Goal: Information Seeking & Learning: Learn about a topic

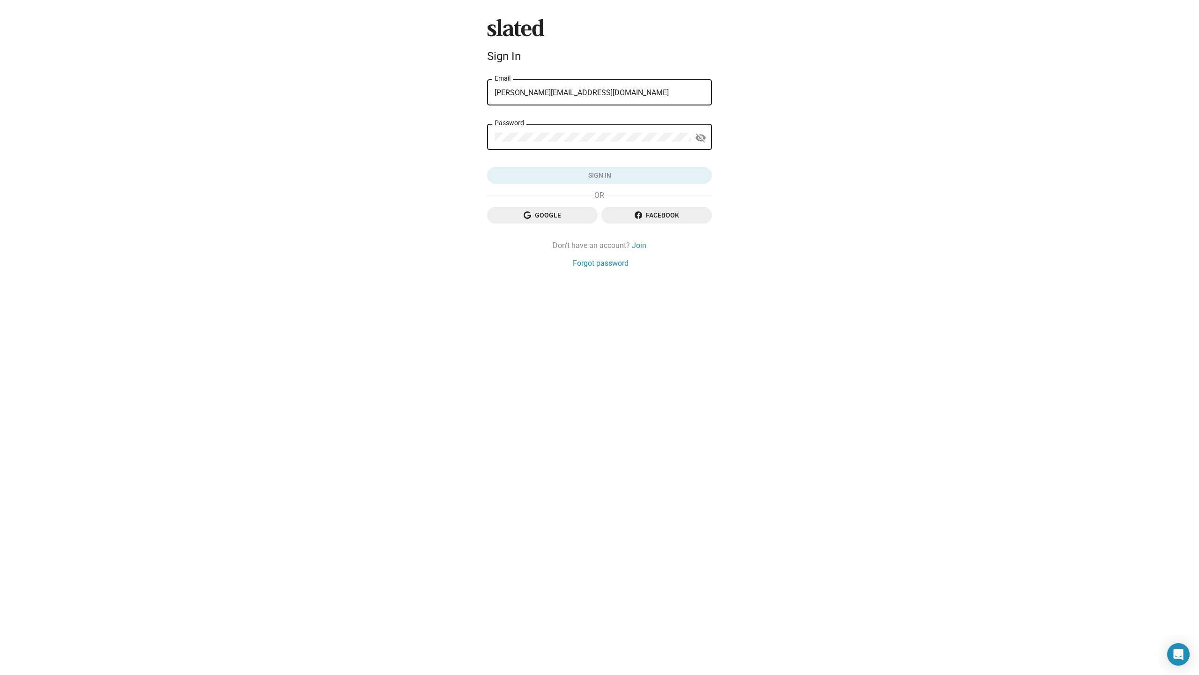
type input "[PERSON_NAME][EMAIL_ADDRESS][DOMAIN_NAME]"
click at [600, 175] on button "Sign in" at bounding box center [599, 175] width 225 height 17
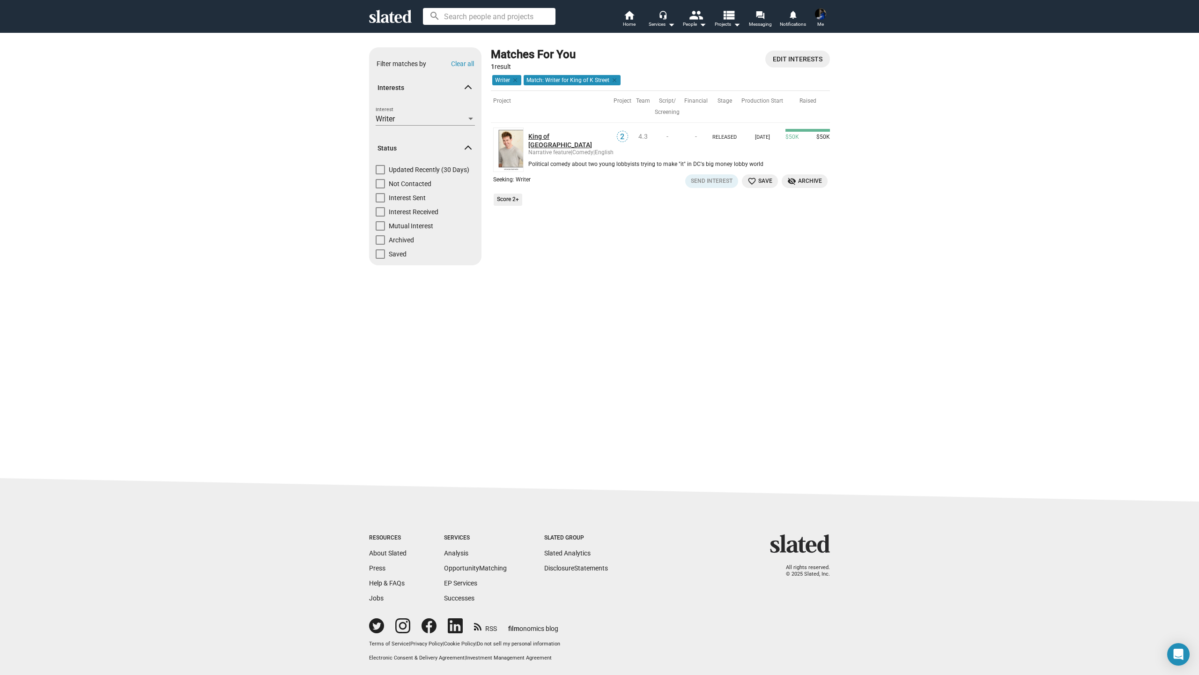
click at [552, 134] on link "King of [GEOGRAPHIC_DATA]" at bounding box center [569, 140] width 83 height 17
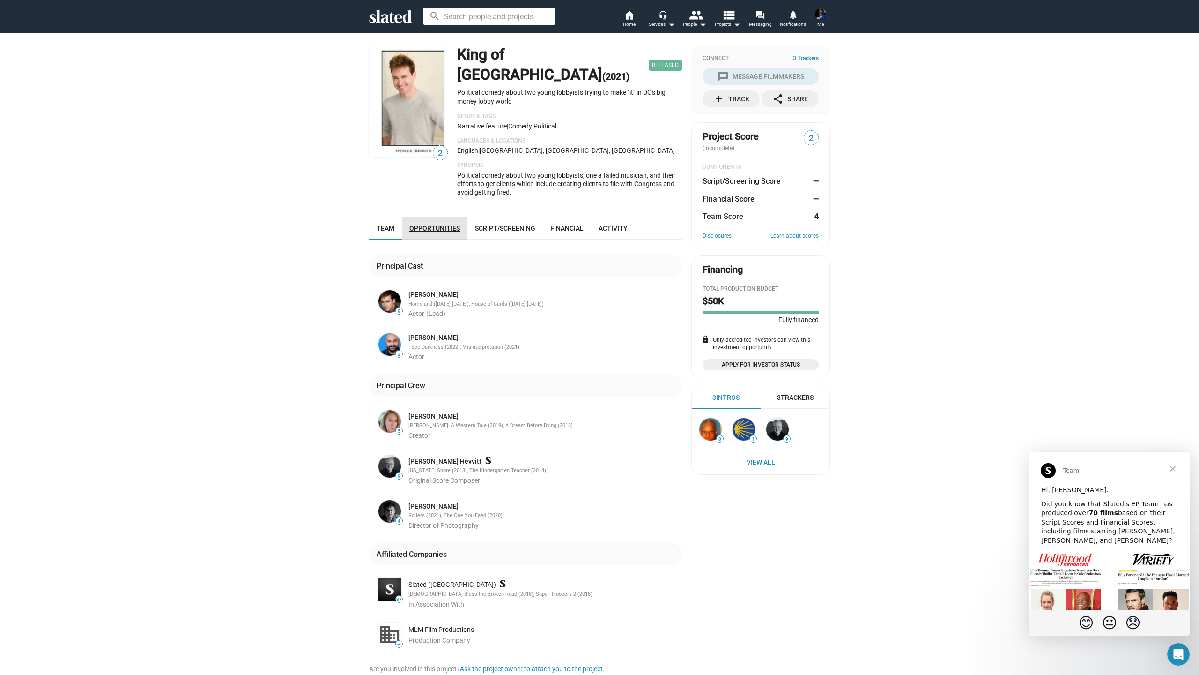
click at [439, 224] on span "Opportunities" at bounding box center [434, 227] width 51 height 7
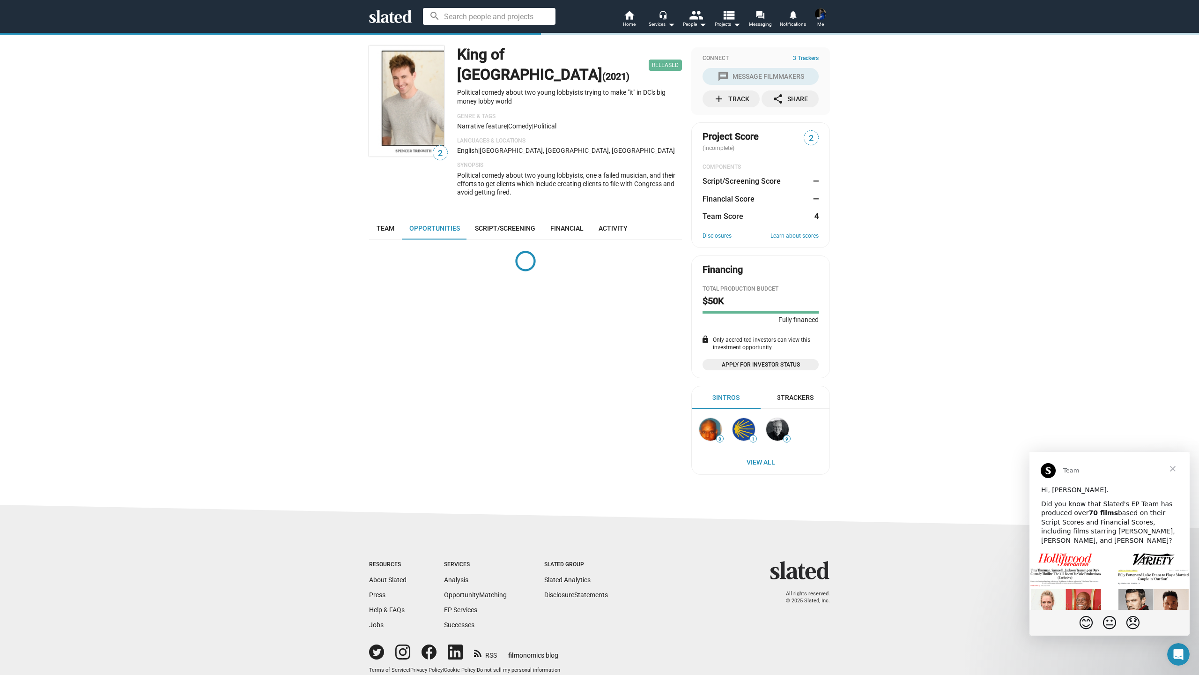
scroll to position [21, 0]
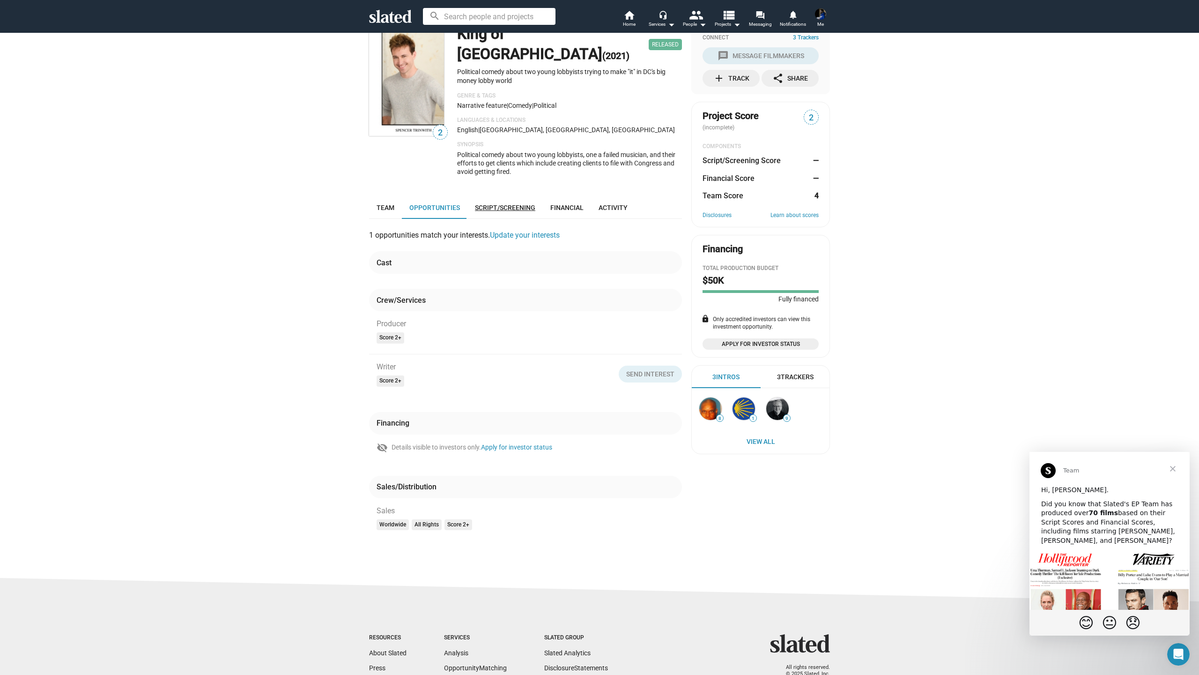
click at [503, 204] on span "Script/Screening" at bounding box center [505, 207] width 60 height 7
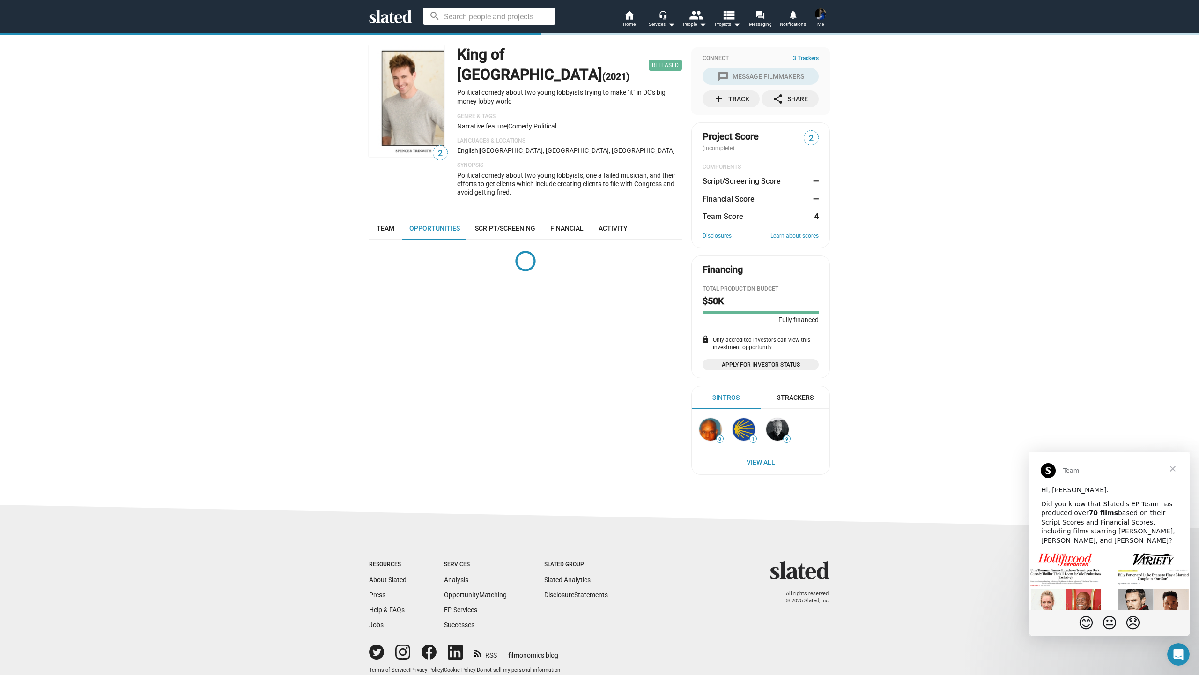
scroll to position [21, 0]
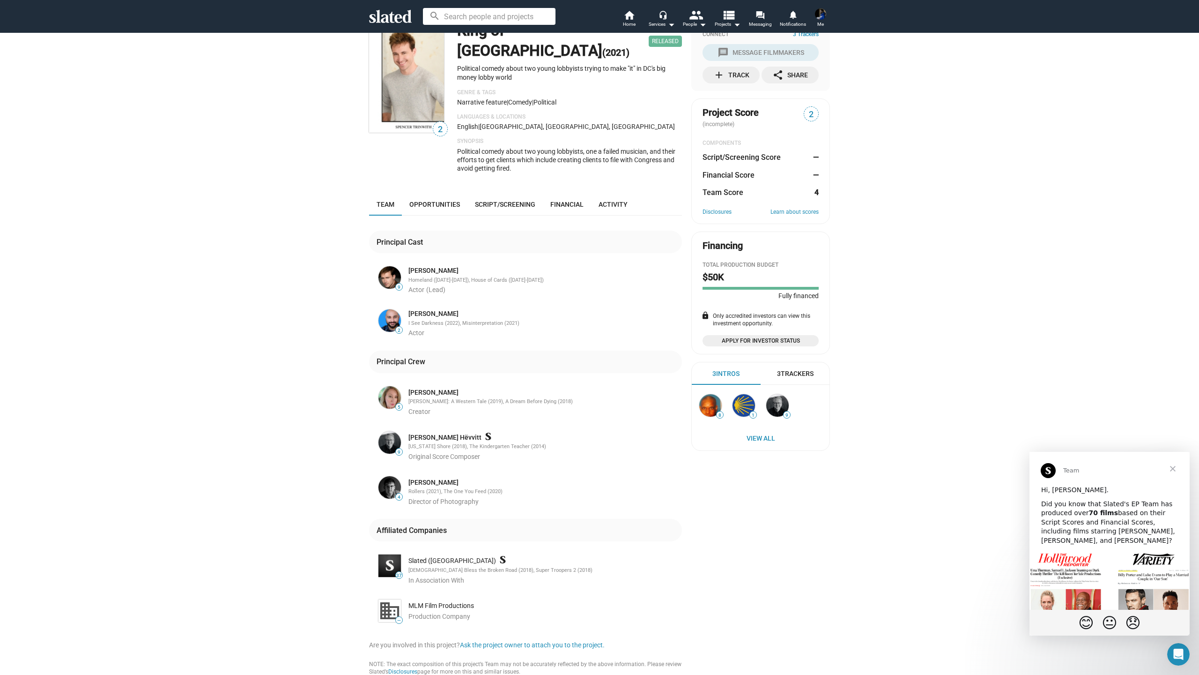
scroll to position [30, 0]
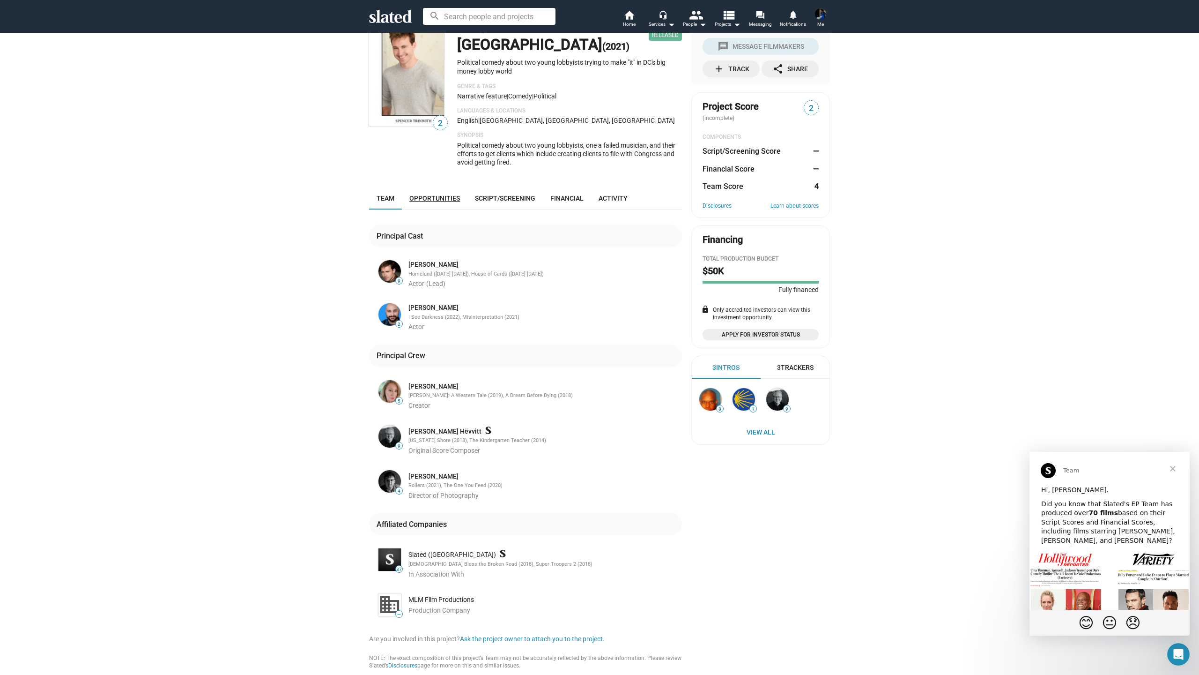
click at [439, 187] on link "Opportunities" at bounding box center [435, 198] width 66 height 22
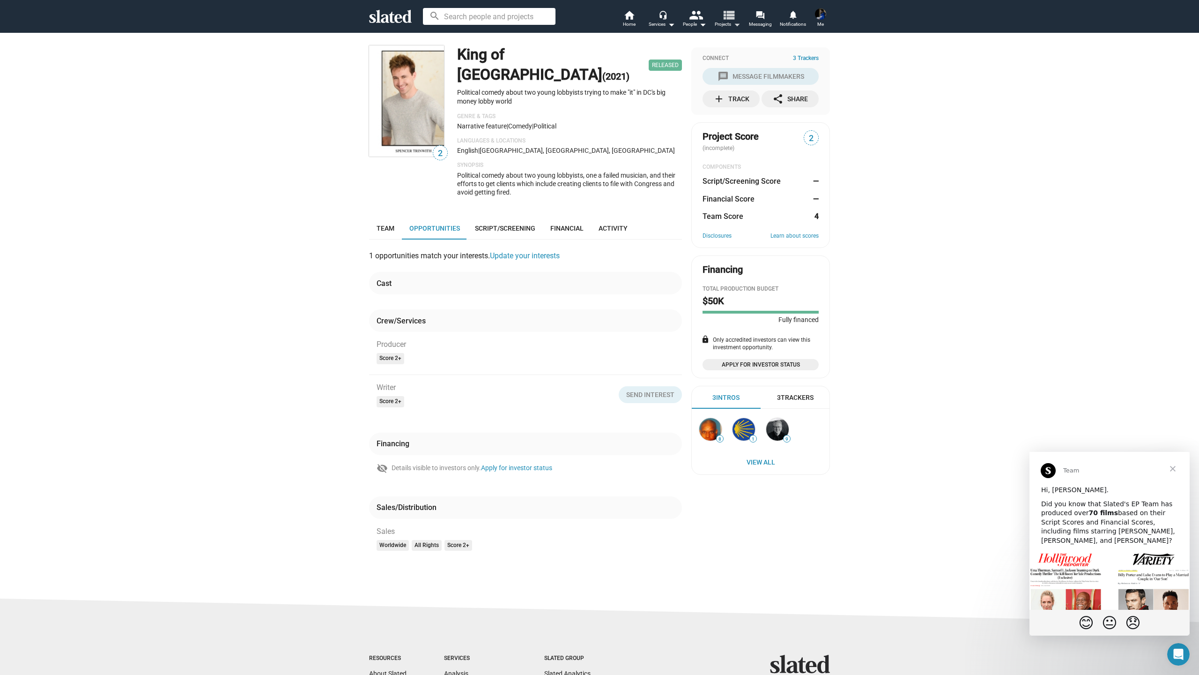
click at [731, 20] on mat-icon "view_list" at bounding box center [729, 15] width 14 height 14
click at [629, 17] on div at bounding box center [599, 337] width 1199 height 675
click at [629, 18] on mat-icon "home" at bounding box center [629, 14] width 11 height 11
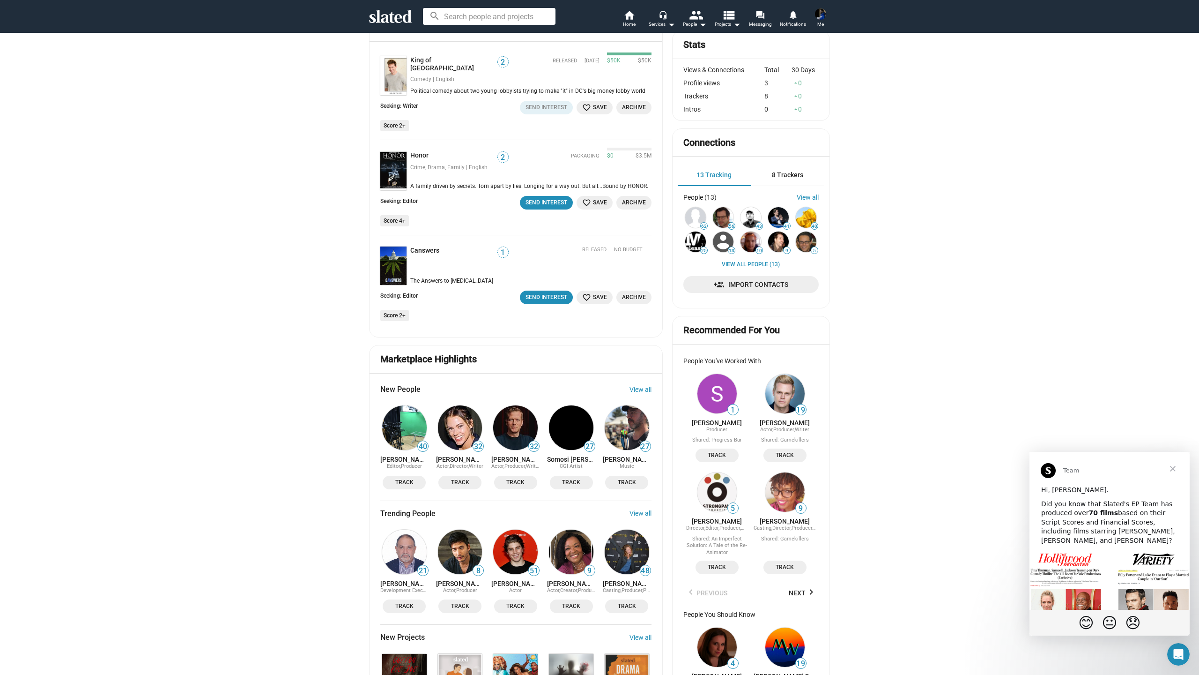
scroll to position [156, 0]
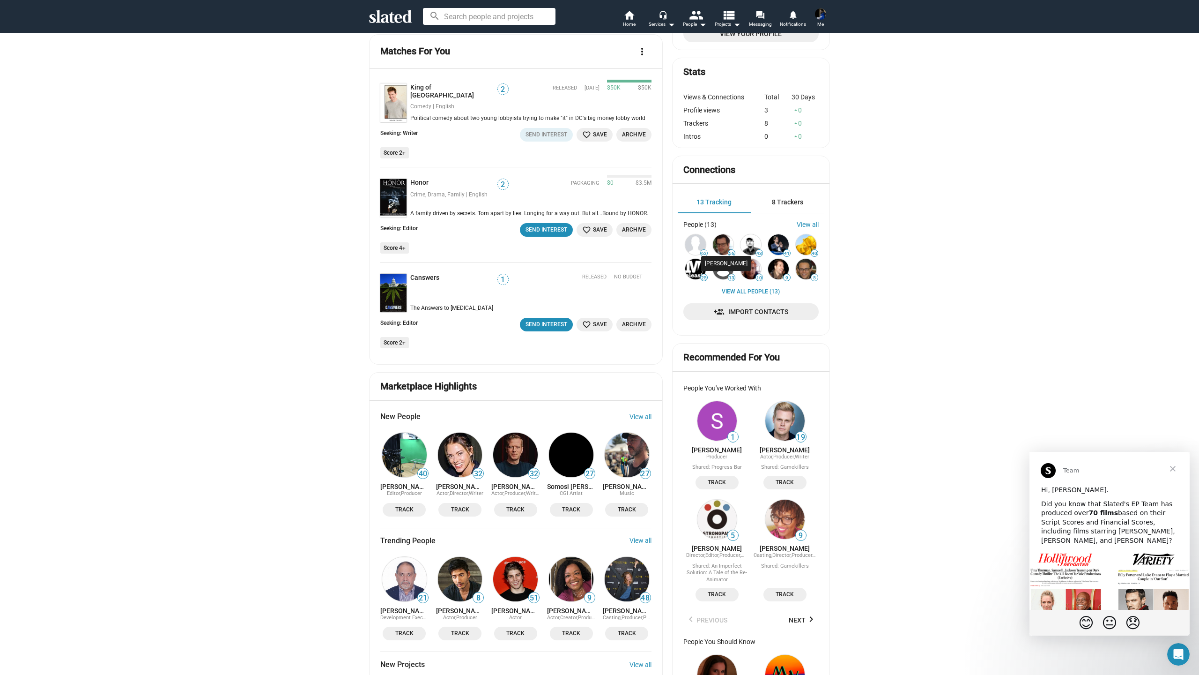
click at [725, 242] on img at bounding box center [723, 244] width 21 height 21
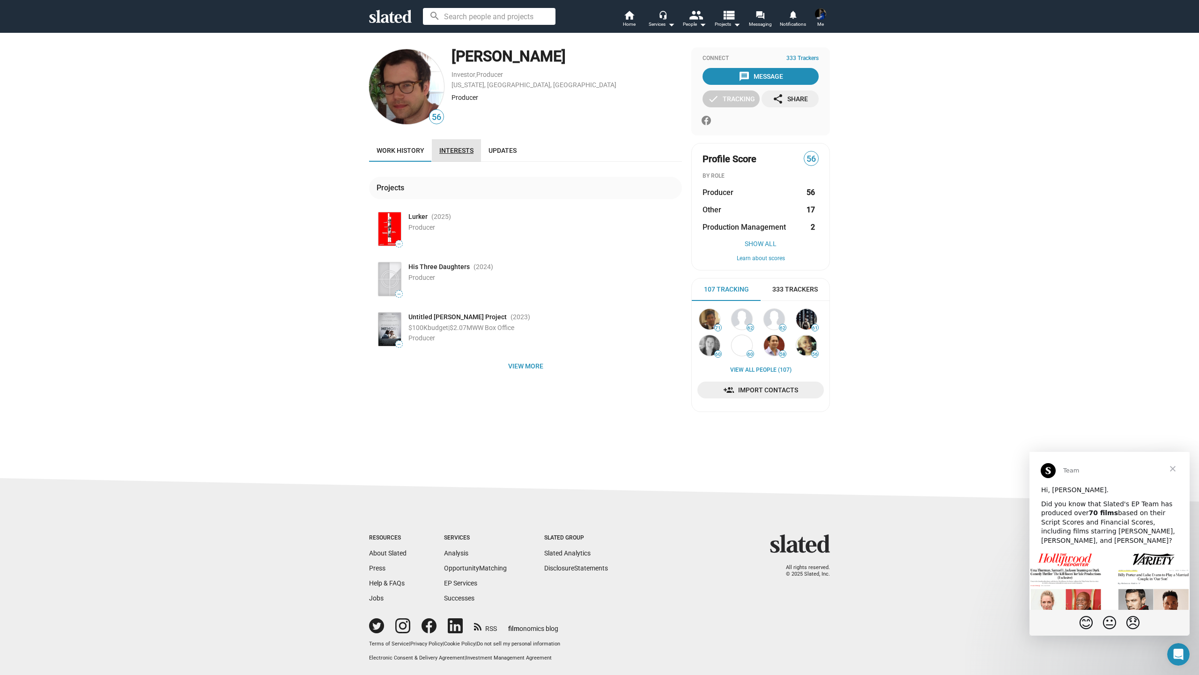
click at [452, 149] on span "Interests" at bounding box center [456, 150] width 34 height 7
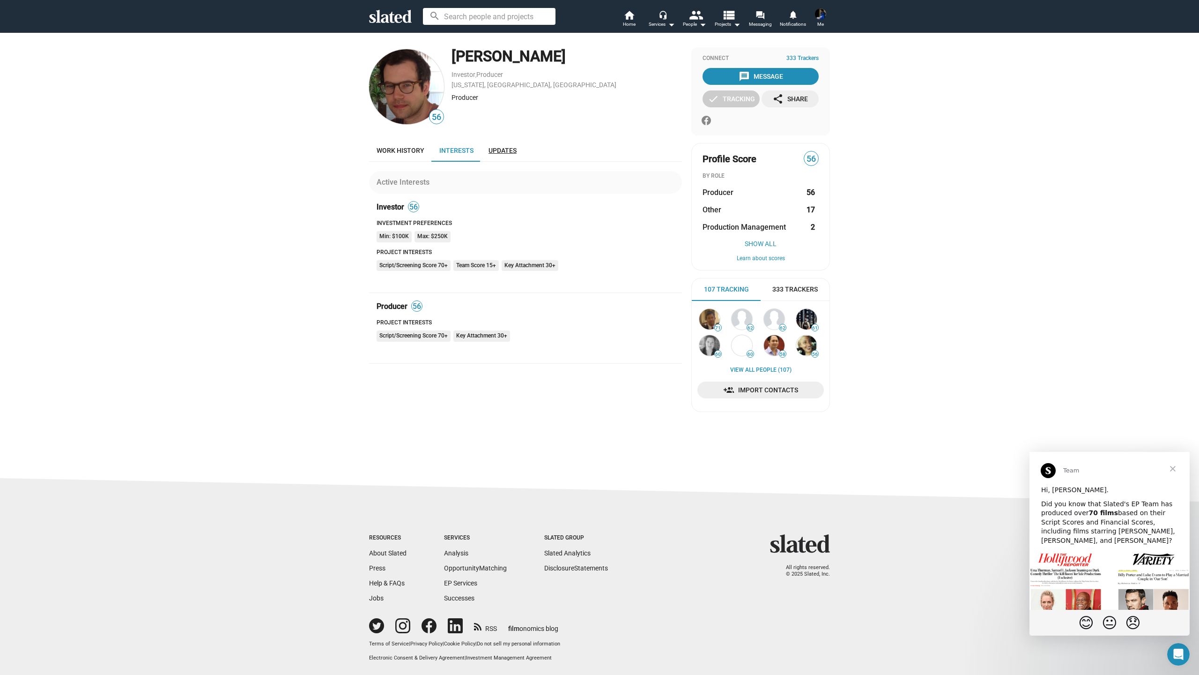
click at [503, 156] on link "Updates" at bounding box center [502, 150] width 43 height 22
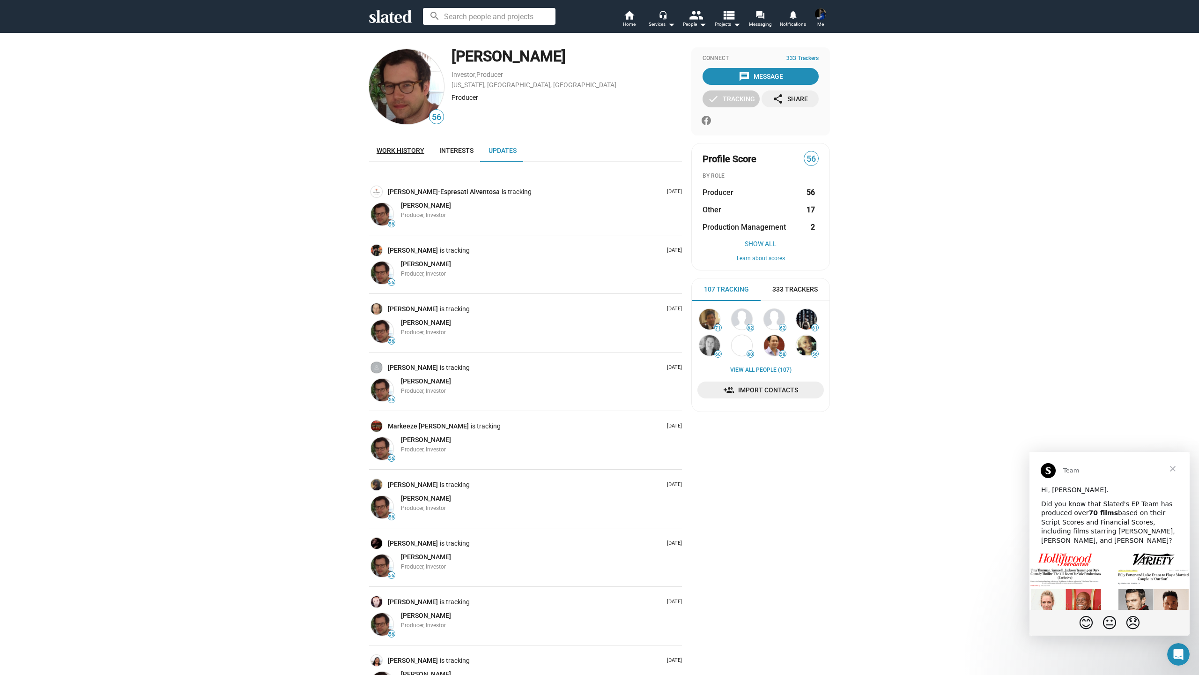
click at [406, 152] on span "Work history" at bounding box center [401, 150] width 48 height 7
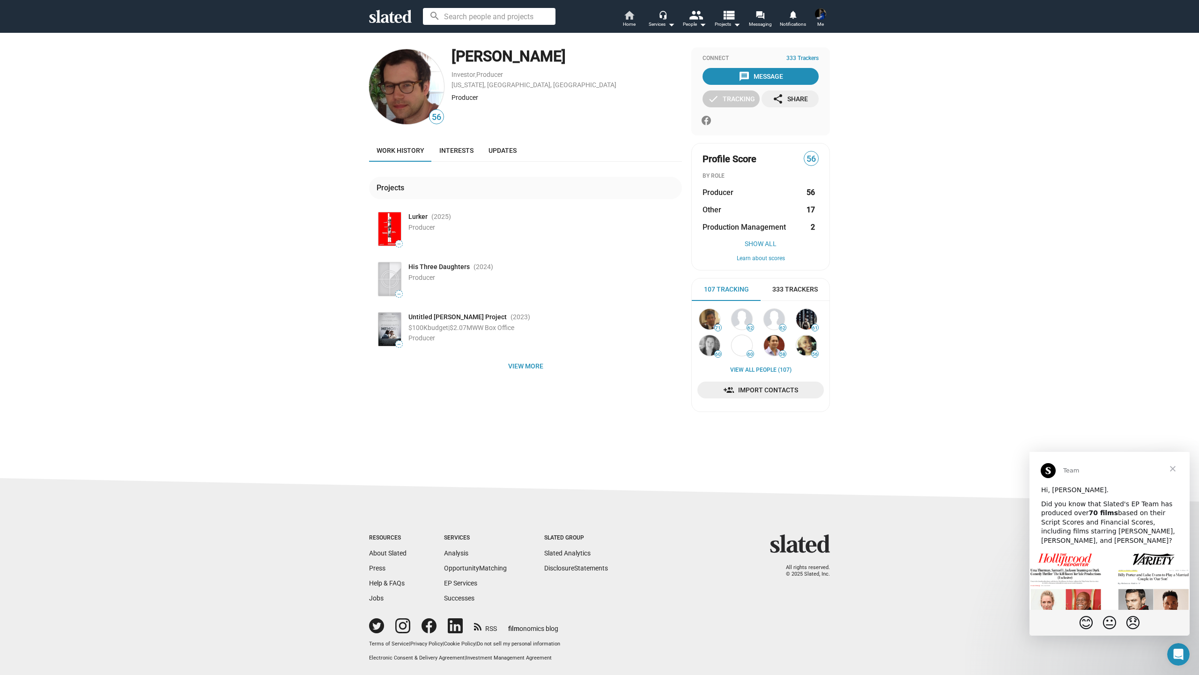
click at [630, 18] on mat-icon "home" at bounding box center [629, 14] width 11 height 11
